Goal: Task Accomplishment & Management: Use online tool/utility

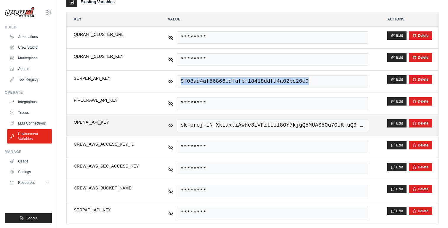
scroll to position [112, 0]
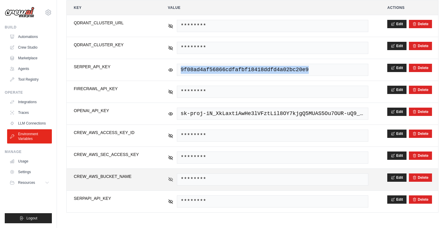
click at [171, 179] on icon at bounding box center [171, 179] width 4 height 4
click at [171, 179] on icon at bounding box center [170, 179] width 1 height 1
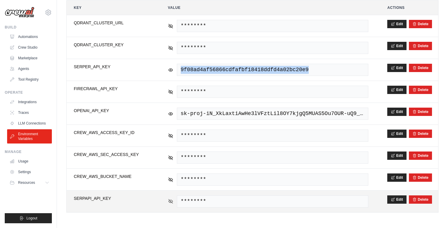
click at [172, 201] on icon at bounding box center [170, 201] width 5 height 5
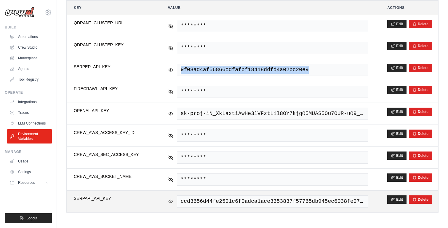
click at [172, 201] on icon at bounding box center [170, 201] width 5 height 5
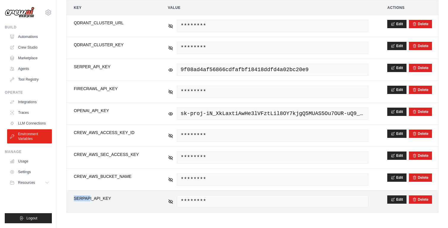
drag, startPoint x: 90, startPoint y: 197, endPoint x: 74, endPoint y: 197, distance: 16.6
click at [74, 197] on span "SERPAPI_API_KEY" at bounding box center [111, 198] width 75 height 6
copy span "SERPAP"
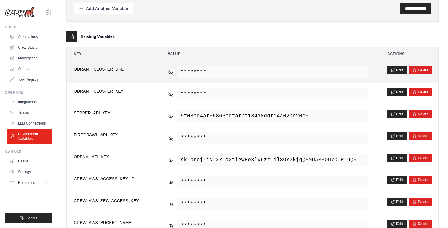
scroll to position [62, 0]
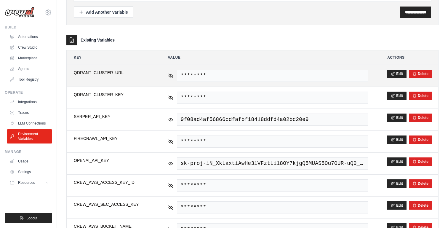
click at [84, 73] on span "QDRANT_CLUSTER_URL" at bounding box center [111, 73] width 75 height 6
click at [87, 73] on span "QDRANT_CLUSTER_URL" at bounding box center [111, 73] width 75 height 6
drag, startPoint x: 112, startPoint y: 72, endPoint x: 74, endPoint y: 72, distance: 38.2
click at [74, 72] on span "QDRANT_CLUSTER_URL" at bounding box center [111, 73] width 75 height 6
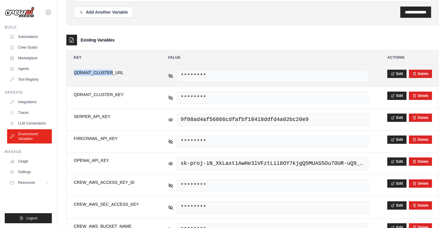
copy span "QDRANT_CLUSTER"
